Goal: Book appointment/travel/reservation

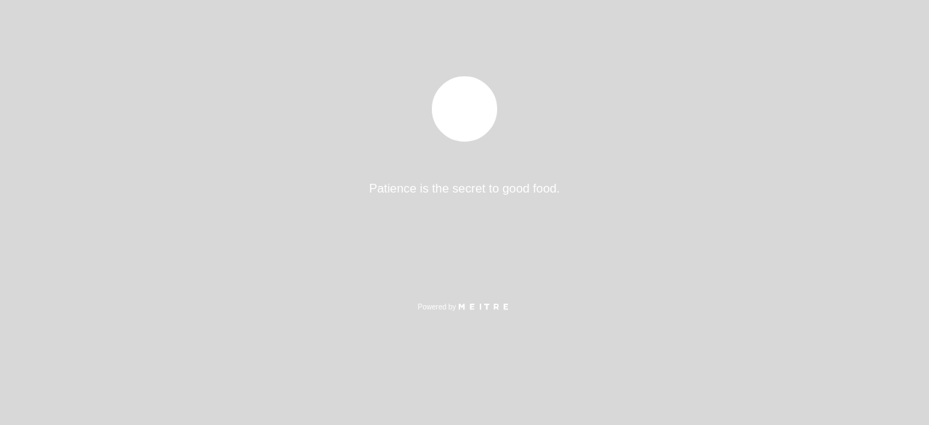
select select "es"
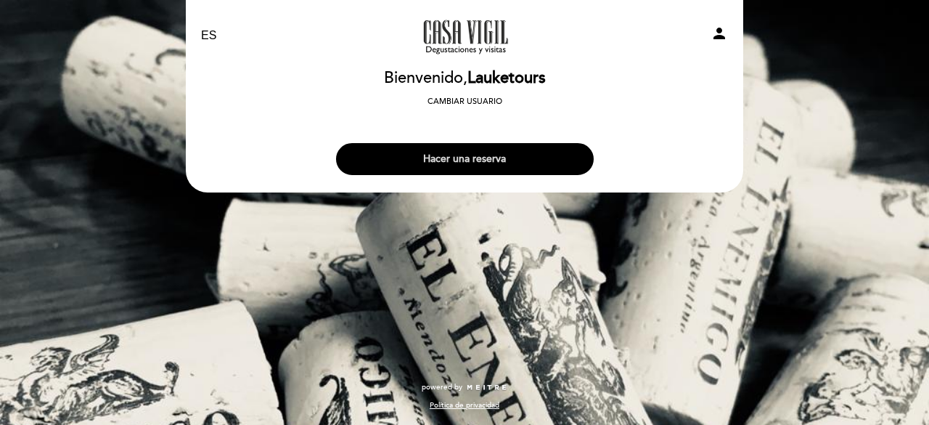
click at [486, 169] on button "Hacer una reserva" at bounding box center [465, 159] width 258 height 32
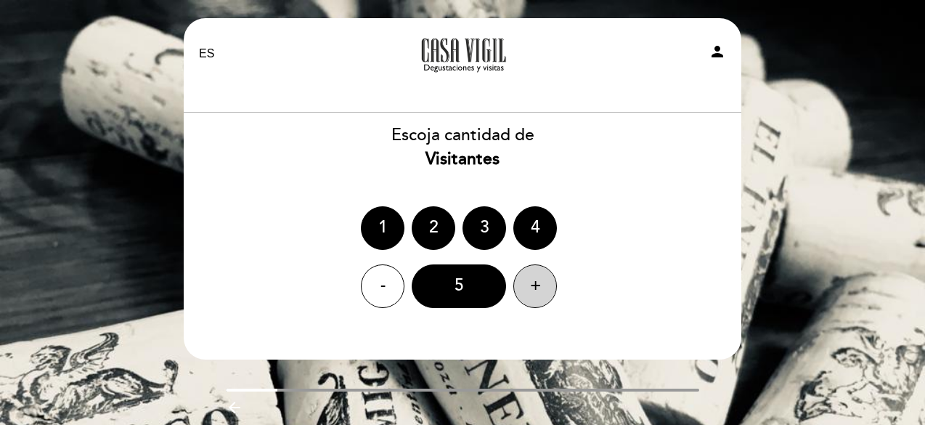
click at [537, 292] on div "+" at bounding box center [535, 286] width 44 height 44
click at [537, 291] on div "+" at bounding box center [535, 286] width 44 height 44
drag, startPoint x: 536, startPoint y: 291, endPoint x: 460, endPoint y: 281, distance: 76.9
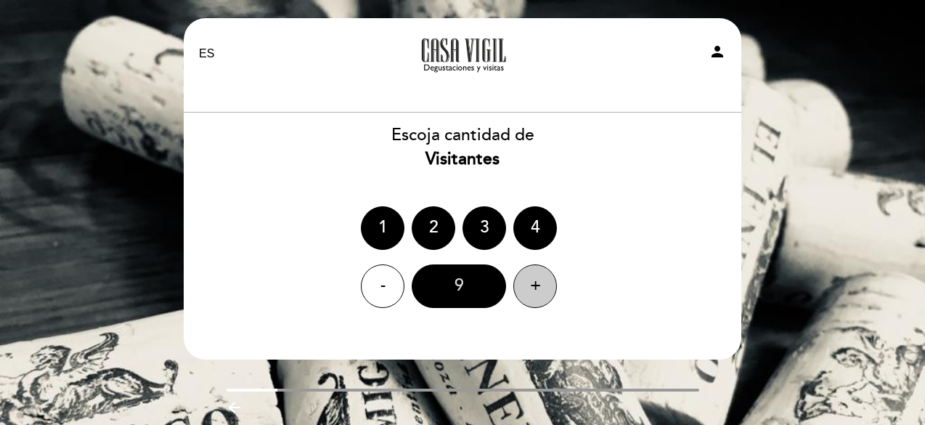
click at [536, 291] on div "+" at bounding box center [535, 286] width 44 height 44
click at [456, 279] on div "10" at bounding box center [459, 286] width 94 height 44
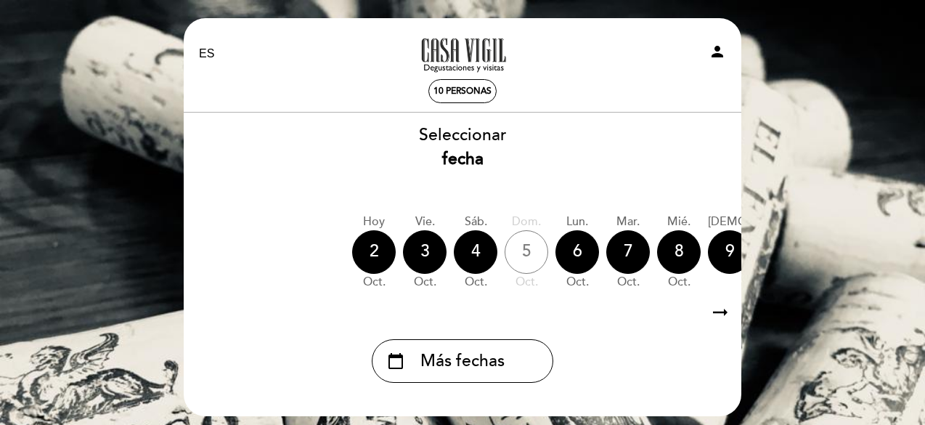
click at [511, 391] on section "Seleccionar fecha [DATE] [DATE] [DATE] [DATE] [DATE] [DATE] [DATE] mié. oct. ju…" at bounding box center [462, 255] width 537 height 285
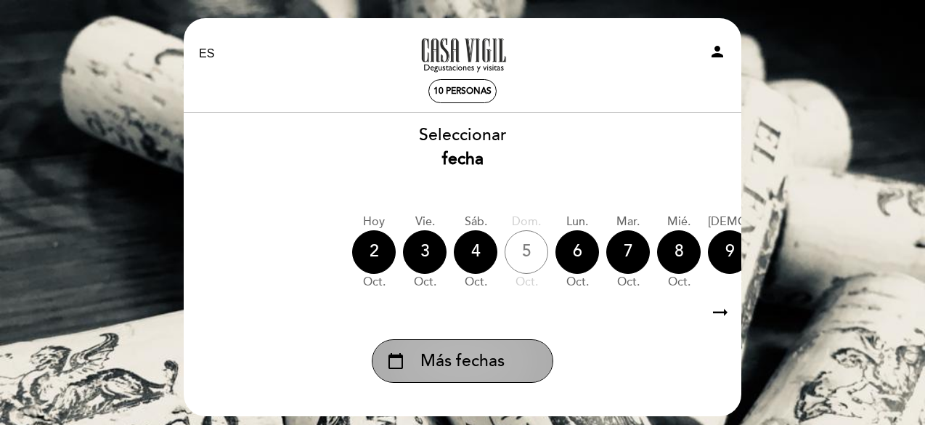
click at [511, 372] on div "calendar_today Más fechas" at bounding box center [462, 361] width 181 height 44
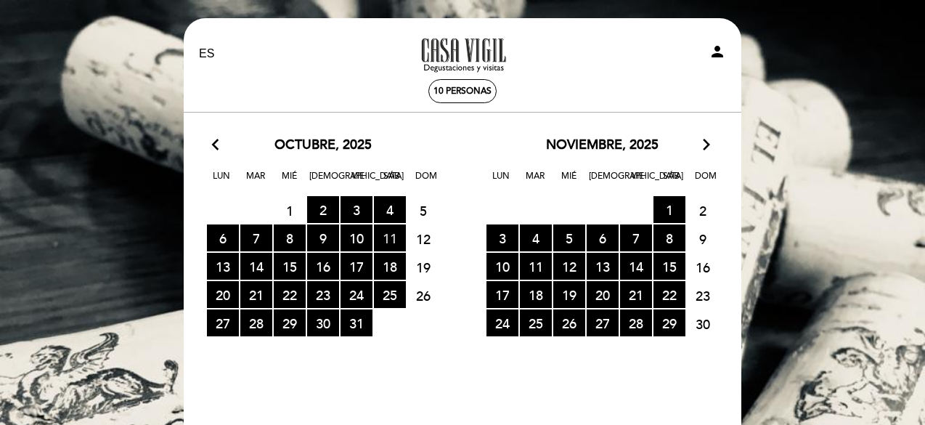
click at [393, 239] on span "11 RESERVAS DISPONIBLES" at bounding box center [390, 237] width 32 height 27
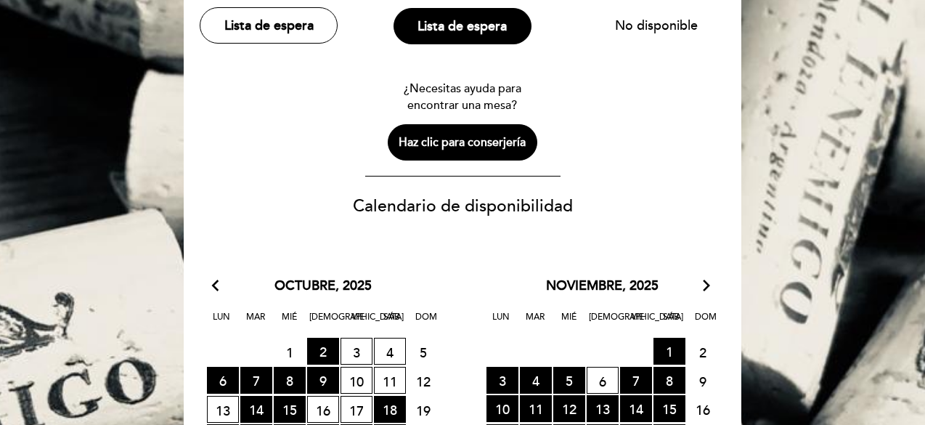
scroll to position [290, 0]
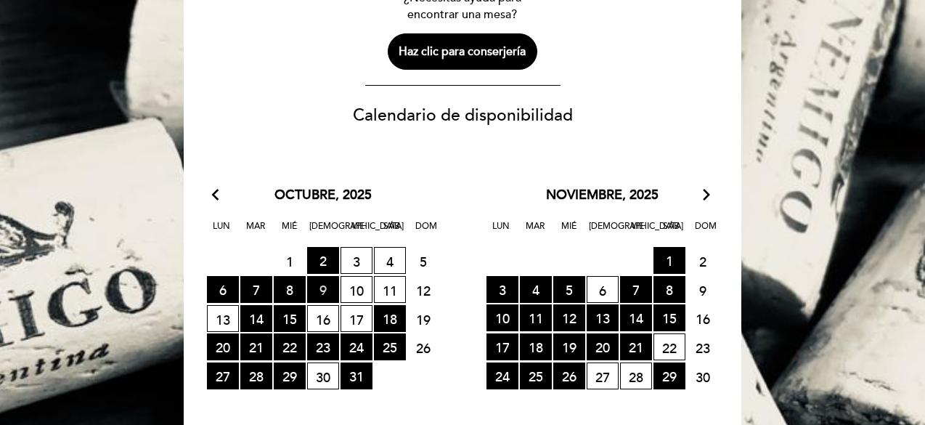
click at [325, 285] on span "9 RESERVAS DISPONIBLES" at bounding box center [323, 289] width 32 height 27
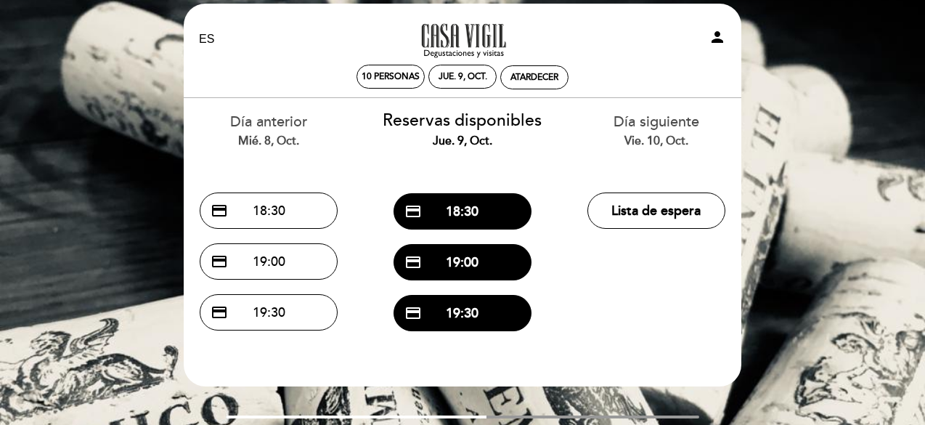
scroll to position [0, 0]
